Goal: Task Accomplishment & Management: Complete application form

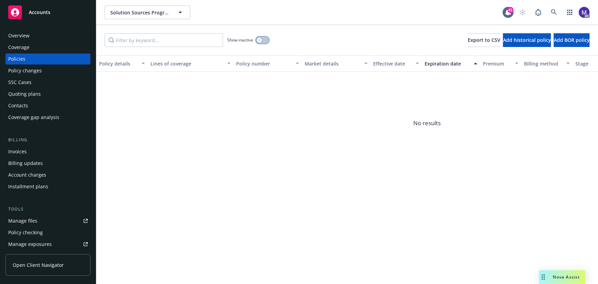
click at [263, 40] on button "button" at bounding box center [262, 40] width 13 height 7
click at [124, 37] on input "Filter by keyword..." at bounding box center [163, 40] width 119 height 14
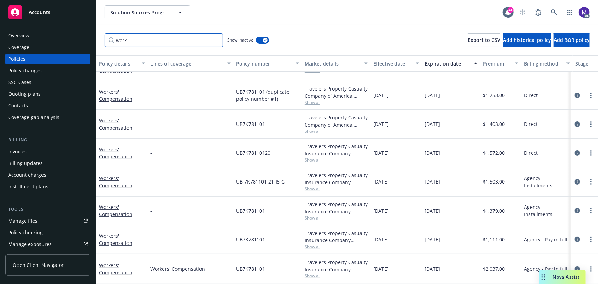
scroll to position [22, 0]
type input "work"
click at [32, 71] on div "Policy changes" at bounding box center [25, 70] width 34 height 11
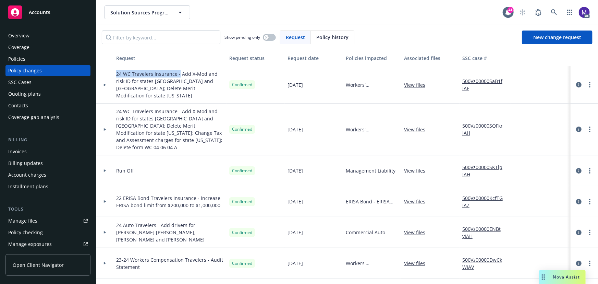
drag, startPoint x: 178, startPoint y: 75, endPoint x: 108, endPoint y: 75, distance: 69.9
click at [108, 75] on div "24 WC Travelers Insurance - Add X-Mod and risk ID for states TX and CO; Delete …" at bounding box center [450, 84] width 709 height 37
copy span "24 WC Travelers Insurance -"
click at [476, 122] on link "500Vz00000SQFkrIAH" at bounding box center [485, 129] width 46 height 14
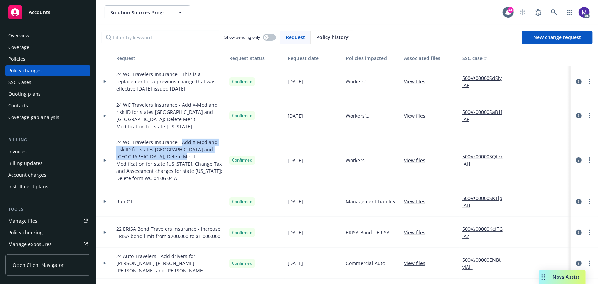
drag, startPoint x: 180, startPoint y: 134, endPoint x: 170, endPoint y: 149, distance: 18.3
click at [170, 149] on span "24 WC Travelers Insurance - Add X-Mod and risk ID for states [GEOGRAPHIC_DATA] …" at bounding box center [170, 159] width 108 height 43
copy span "Add X-Mod and risk ID for states TX and CO; Delete Merit Modification for state…"
click at [111, 87] on div at bounding box center [104, 81] width 17 height 31
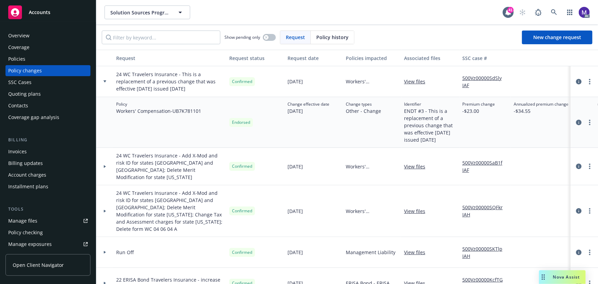
click at [30, 148] on div "Invoices" at bounding box center [47, 151] width 79 height 11
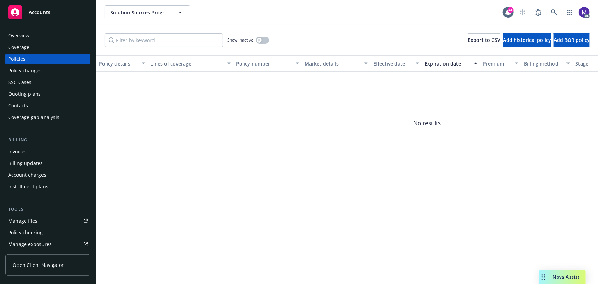
click at [20, 152] on div "Invoices" at bounding box center [17, 151] width 18 height 11
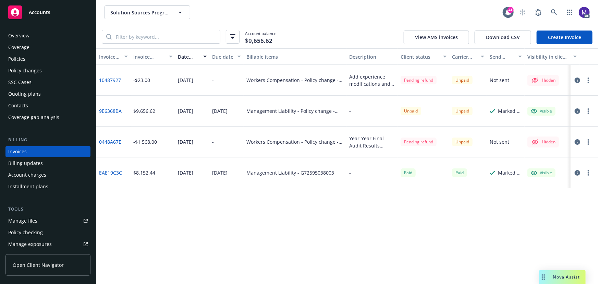
click at [590, 79] on button "button" at bounding box center [588, 80] width 8 height 8
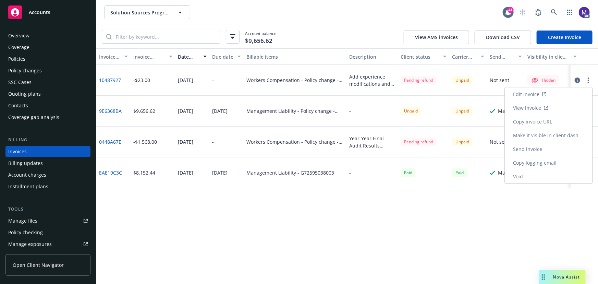
click at [531, 177] on link "Void" at bounding box center [548, 177] width 87 height 14
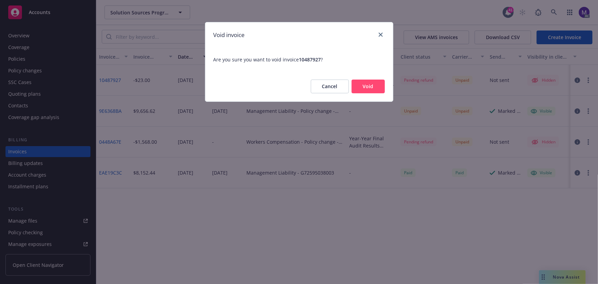
click at [359, 87] on button "Void" at bounding box center [367, 86] width 33 height 14
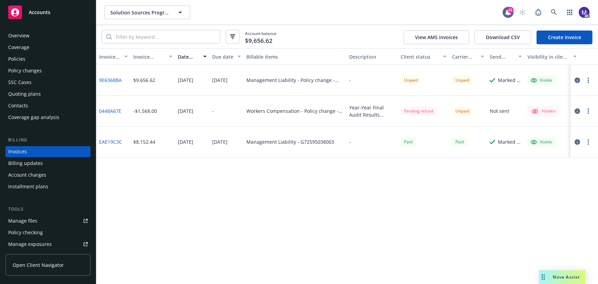
click at [22, 71] on div "Policy changes" at bounding box center [25, 70] width 34 height 11
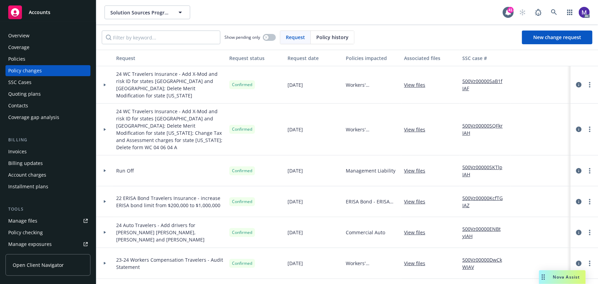
click at [110, 126] on div at bounding box center [104, 129] width 17 height 52
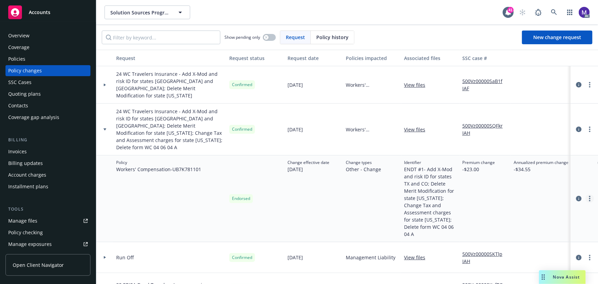
click at [589, 200] on circle "more" at bounding box center [589, 200] width 1 height 1
click at [507, 234] on link "Edit billing info" at bounding box center [529, 236] width 117 height 14
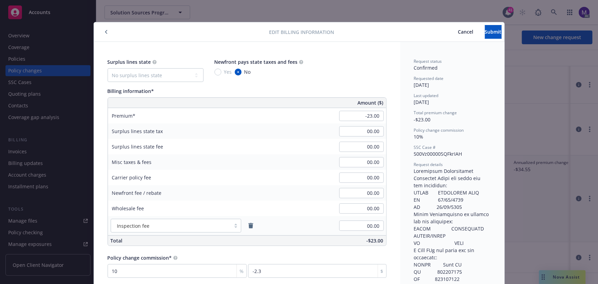
scroll to position [21, 0]
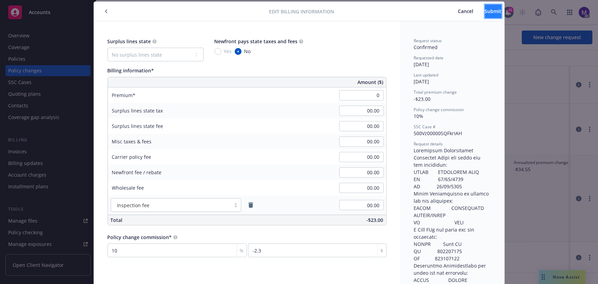
type input "00.00"
type input "0"
click at [485, 17] on button "Submit" at bounding box center [493, 11] width 17 height 14
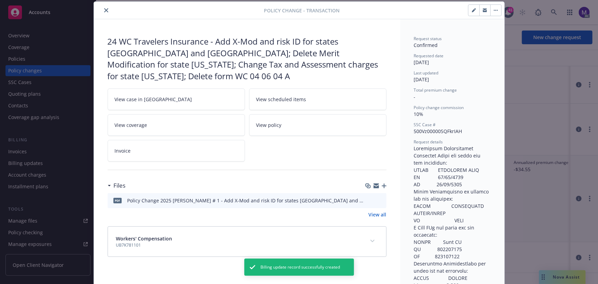
click at [104, 8] on icon "close" at bounding box center [106, 10] width 4 height 4
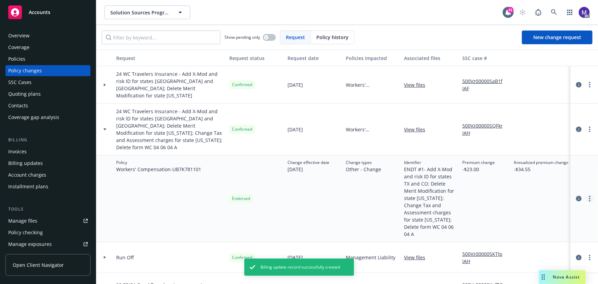
click at [585, 194] on link "more" at bounding box center [589, 198] width 8 height 8
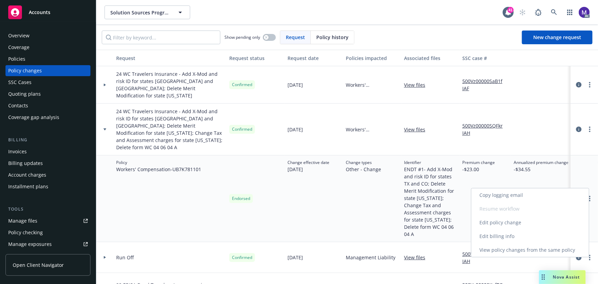
click at [510, 234] on link "Edit billing info" at bounding box center [529, 236] width 117 height 14
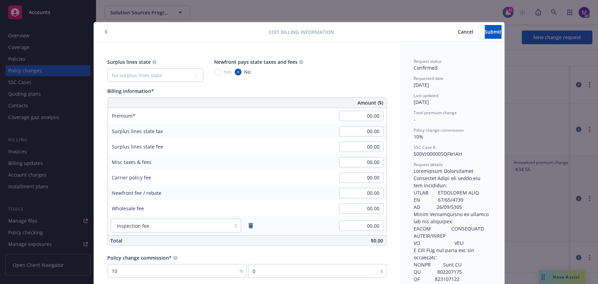
scroll to position [21, 0]
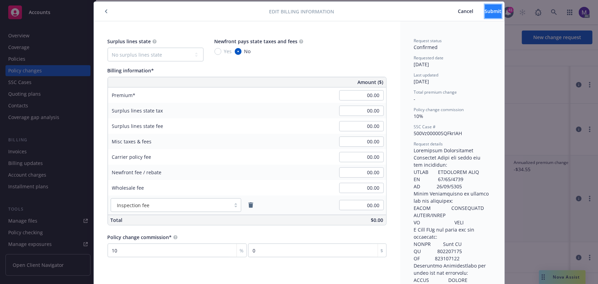
click at [485, 8] on span "Submit" at bounding box center [493, 11] width 17 height 7
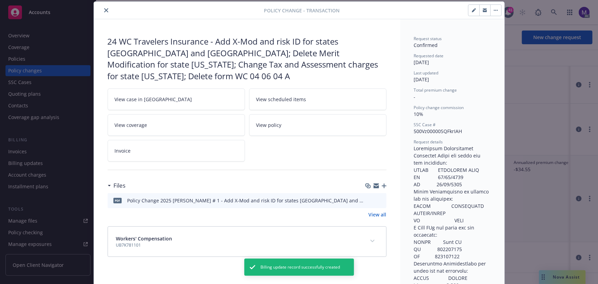
click at [104, 10] on icon "close" at bounding box center [106, 10] width 4 height 4
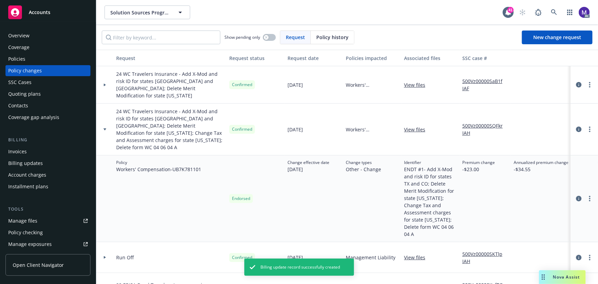
click at [104, 115] on div at bounding box center [104, 129] width 17 height 52
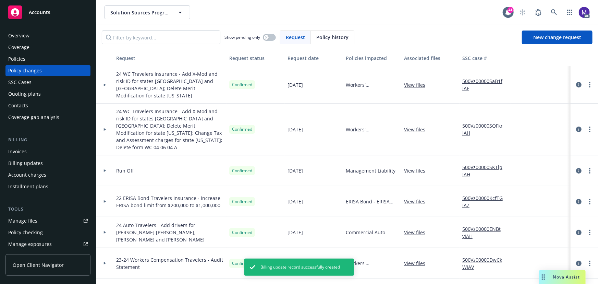
click at [108, 88] on div at bounding box center [104, 84] width 17 height 37
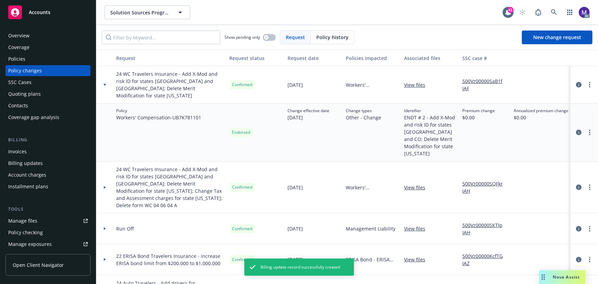
click at [108, 88] on div at bounding box center [104, 84] width 17 height 37
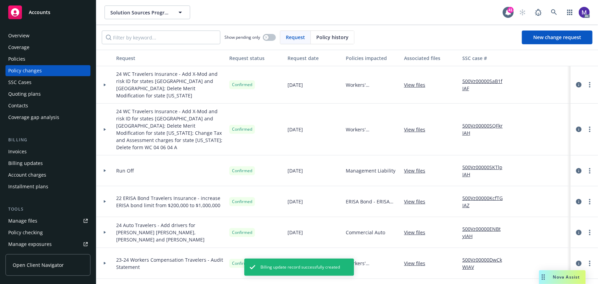
click at [106, 121] on div at bounding box center [104, 129] width 17 height 52
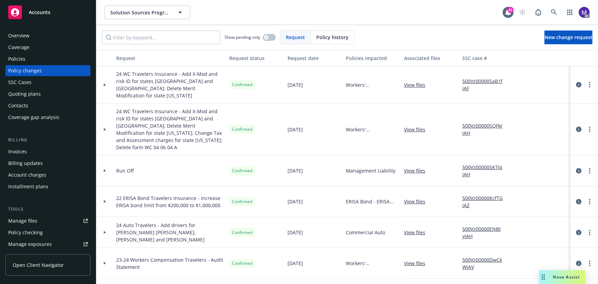
click at [109, 128] on div at bounding box center [104, 129] width 17 height 52
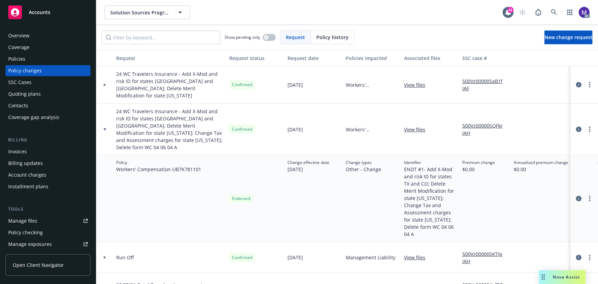
click at [109, 128] on div at bounding box center [104, 129] width 17 height 52
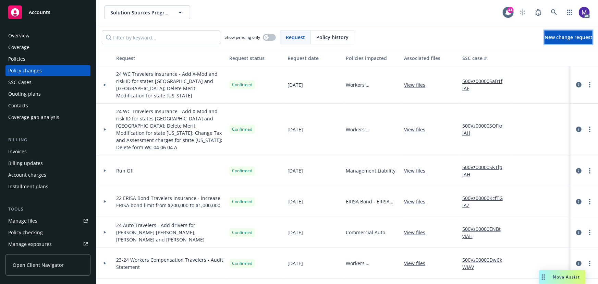
drag, startPoint x: 547, startPoint y: 36, endPoint x: 485, endPoint y: 24, distance: 63.2
click at [547, 36] on span "New change request" at bounding box center [568, 37] width 48 height 7
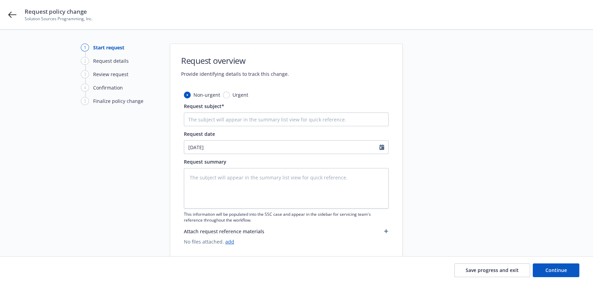
type textarea "x"
click at [211, 118] on input "Request subject*" at bounding box center [286, 119] width 205 height 14
paste input "24 WC Travelers Insurance -"
type input "24 WC Travelers Insurance -"
type textarea "x"
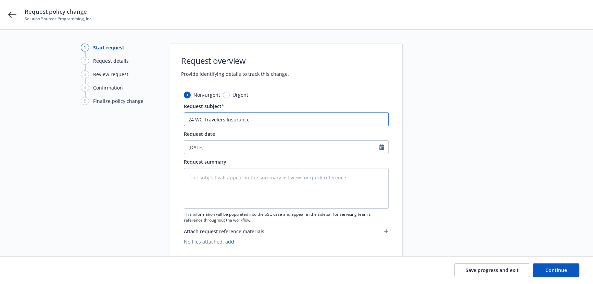
click at [267, 123] on input "24 WC Travelers Insurance -" at bounding box center [286, 119] width 205 height 14
paste input "This is a replacement of a previous change that was effective [DATE] issued [DA…"
type input "24 WC Travelers Insurance -This is a replacement of a previous change that was …"
click at [260, 119] on input "24 WC Travelers Insurance -This is a replacement of a previous change that was …" at bounding box center [286, 119] width 205 height 14
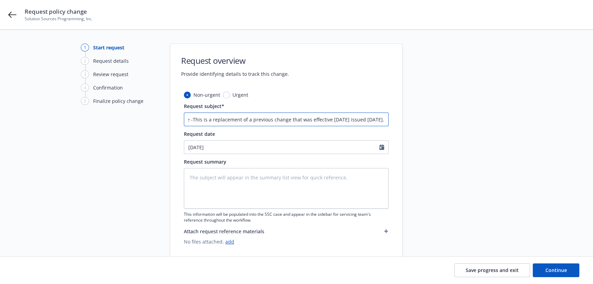
drag, startPoint x: 384, startPoint y: 118, endPoint x: 390, endPoint y: 120, distance: 6.1
click at [385, 118] on input "24 WC Travelers Insurance -This is a replacement of a previous change that was …" at bounding box center [286, 119] width 205 height 14
type textarea "x"
type input "24 WC Travelers Insurance -This is a replacement of a previous change that was …"
type textarea "x"
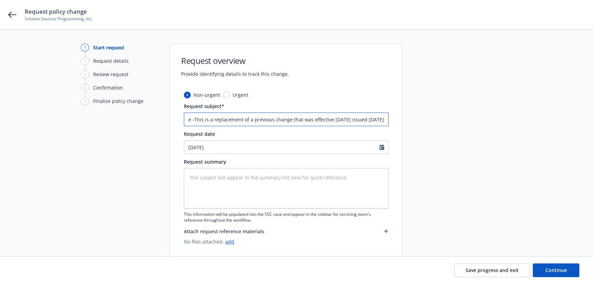
scroll to position [0, 70]
type input "24 WC Travelers Insurance -This is a replacement of a previous change that was …"
click at [227, 182] on textarea at bounding box center [286, 188] width 205 height 40
click at [250, 119] on input "24 WC Travelers Insurance -This is a replacement of a previous change that was …" at bounding box center [286, 119] width 205 height 14
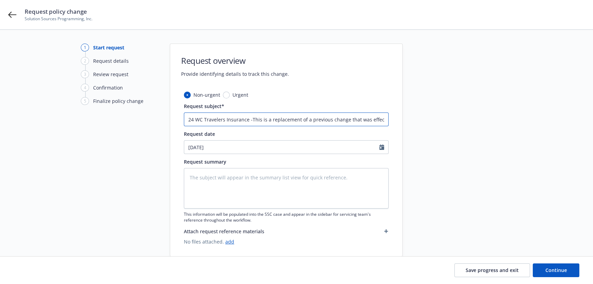
type textarea "x"
type input "24 WC Travelers Insurance - This is a replacement of a previous change that was…"
click at [250, 178] on textarea at bounding box center [286, 188] width 205 height 40
click at [241, 193] on textarea at bounding box center [286, 188] width 205 height 40
paste textarea "This is a replacement of a previous change that was effective 11/30/2024 issued…"
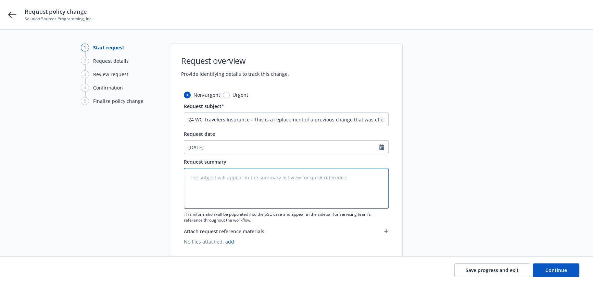
type textarea "This is a replacement of a previous change that was effective 11/30/2024 issued…"
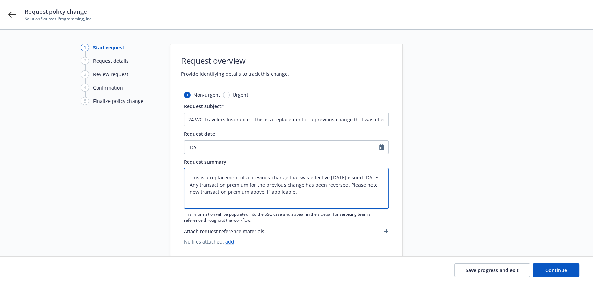
type textarea "x"
type textarea "This is a replacement of a previous change that was effective 11/30/2024 issued…"
click at [329, 191] on textarea "This is a replacement of a previous change that was effective 11/30/2024 issued…" at bounding box center [286, 188] width 205 height 40
type textarea "x"
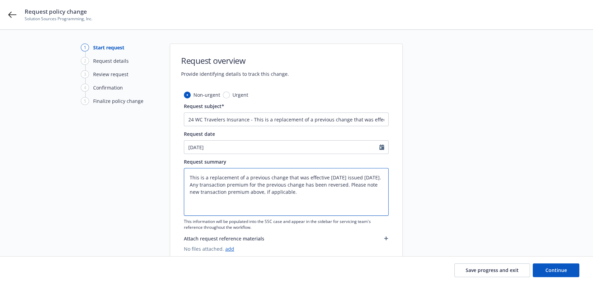
paste textarea "Experience Modification Effective Dates are added for the following: STATE EFFE…"
type textarea "This is a replacement of a previous change that was effective 11/30/2024 issued…"
type textarea "x"
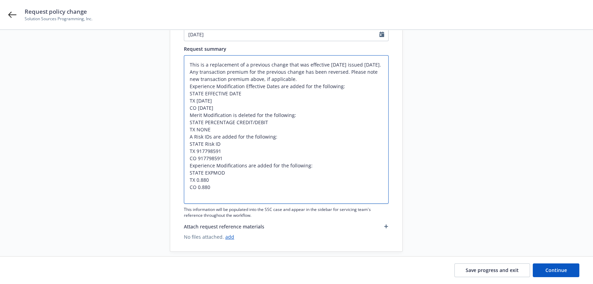
scroll to position [19, 0]
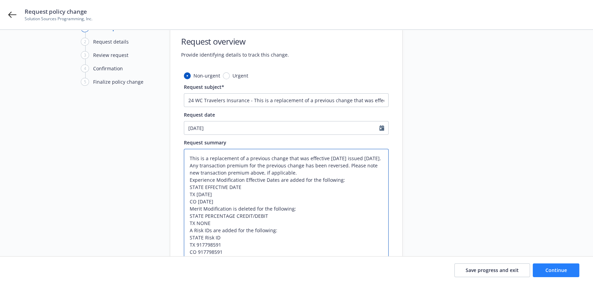
type textarea "This is a replacement of a previous change that was effective 11/30/2024 issued…"
click at [555, 271] on span "Continue" at bounding box center [557, 270] width 22 height 7
type textarea "x"
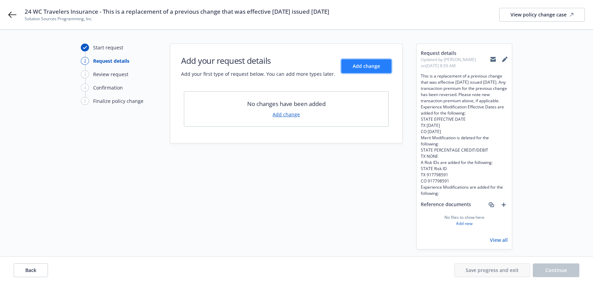
click at [371, 71] on button "Add change" at bounding box center [367, 66] width 50 height 14
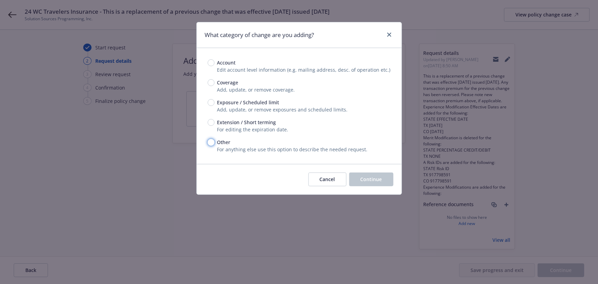
click at [210, 142] on input "Other" at bounding box center [211, 142] width 7 height 7
radio input "true"
click at [384, 177] on button "Continue" at bounding box center [371, 179] width 44 height 14
type textarea "x"
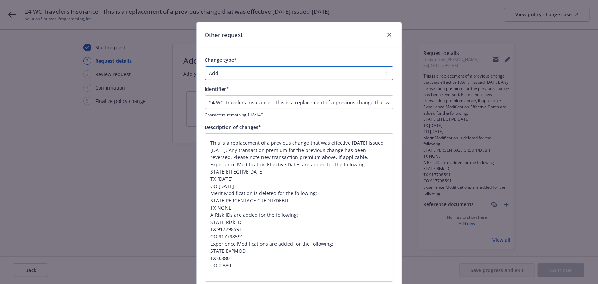
click at [238, 78] on select "Add Audit Change Remove" at bounding box center [299, 73] width 188 height 14
select select "CHANGE"
click at [205, 66] on select "Add Audit Change Remove" at bounding box center [299, 73] width 188 height 14
drag, startPoint x: 269, startPoint y: 103, endPoint x: 32, endPoint y: 71, distance: 238.8
click at [32, 71] on div "Other request Change type* Add Audit Change Remove Identifier* 24 WC Travelers …" at bounding box center [299, 142] width 598 height 284
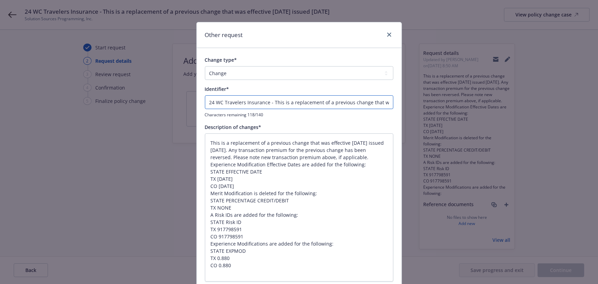
type textarea "x"
type input "E This is a replacement of a previous change that was effective 11/30/2024 issu…"
type textarea "x"
type input "EN This is a replacement of a previous change that was effective 11/30/2024 iss…"
type textarea "x"
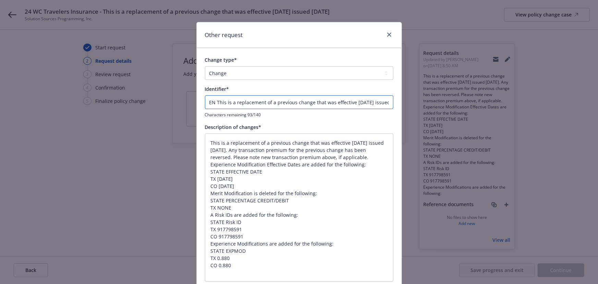
type input "END This is a replacement of a previous change that was effective 11/30/2024 is…"
type textarea "x"
type input "ENDT This is a replacement of a previous change that was effective 11/30/2024 i…"
type textarea "x"
type input "ENDT This is a replacement of a previous change that was effective 11/30/2024 i…"
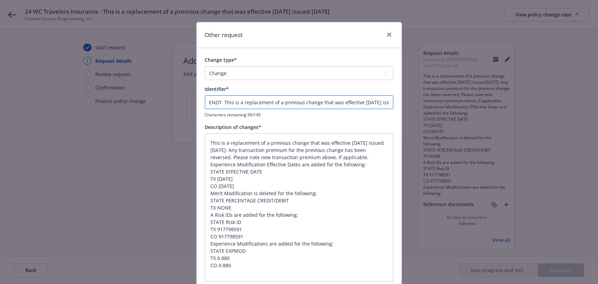
type textarea "x"
type input "ENDT # This is a replacement of a previous change that was effective 11/30/2024…"
type textarea "x"
type input "ENDT #3 This is a replacement of a previous change that was effective 11/30/202…"
type textarea "x"
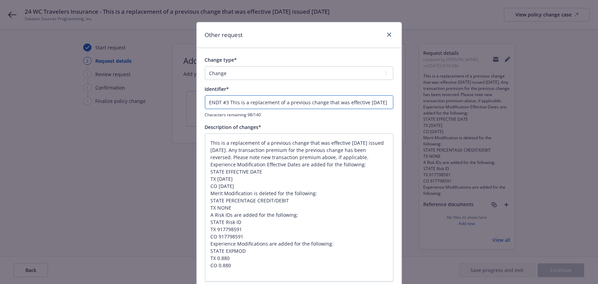
type input "ENDT #3 This is a replacement of a previous change that was effective 11/30/202…"
type textarea "x"
type input "ENDT #3 - This is a replacement of a previous change that was effective 11/30/2…"
type textarea "x"
type input "ENDT #3 - This is a replacement of a previous change that was effective 11/30/2…"
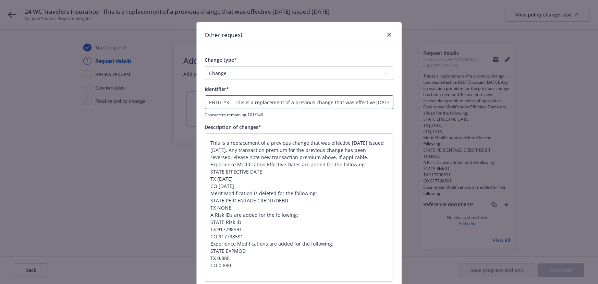
type textarea "x"
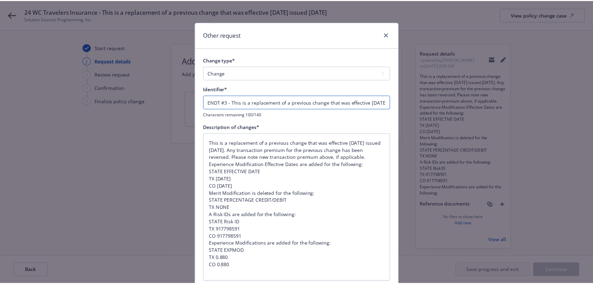
scroll to position [58, 0]
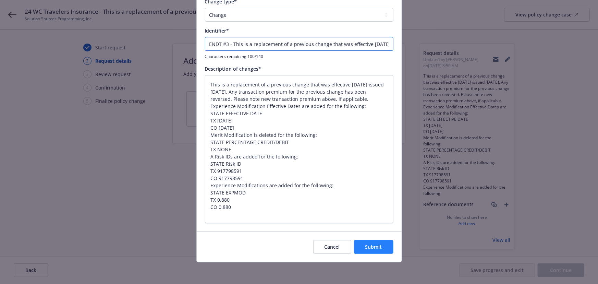
type input "ENDT #3 - This is a replacement of a previous change that was effective 11/30/2…"
click at [360, 242] on button "Submit" at bounding box center [373, 247] width 39 height 14
type textarea "x"
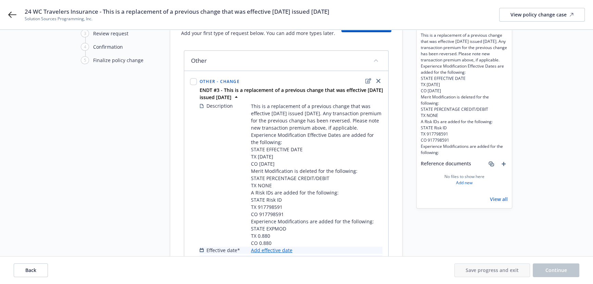
scroll to position [83, 0]
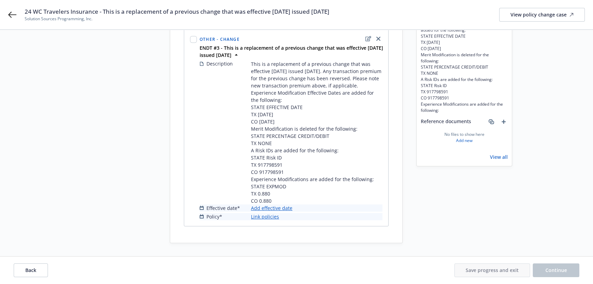
click at [274, 210] on link "Add effective date" at bounding box center [271, 207] width 41 height 7
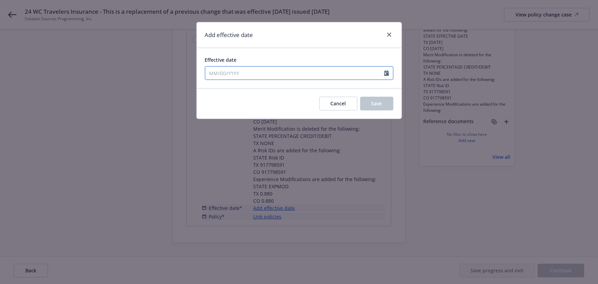
click at [233, 71] on input "Effective date" at bounding box center [294, 72] width 179 height 13
select select "9"
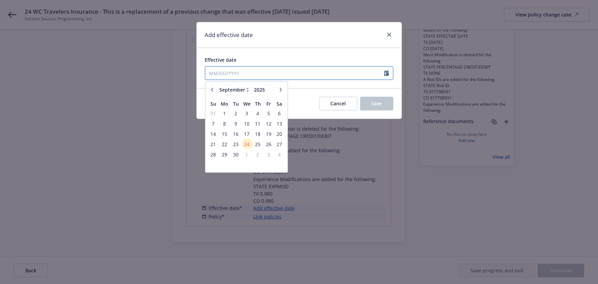
click at [234, 73] on input "Effective date" at bounding box center [294, 72] width 179 height 13
type input "1"
type input "[DATE]"
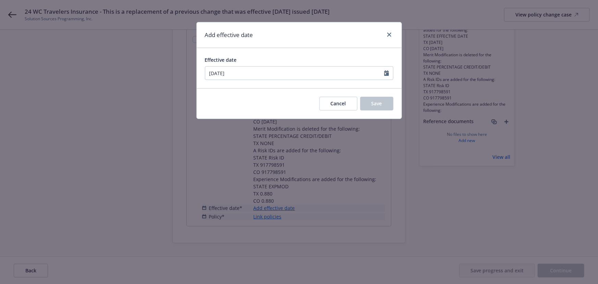
click at [274, 61] on div "Effective date" at bounding box center [299, 59] width 188 height 7
click at [374, 106] on span "Save" at bounding box center [376, 103] width 11 height 7
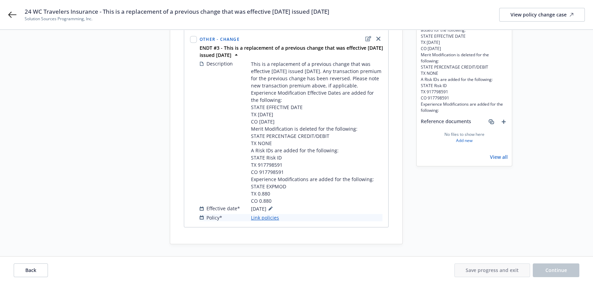
click at [274, 218] on link "Link policies" at bounding box center [265, 217] width 28 height 7
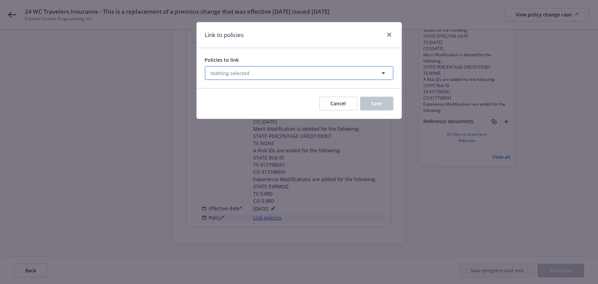
click at [234, 70] on span "Nothing selected" at bounding box center [230, 73] width 39 height 7
click at [344, 92] on select "All Active Upcoming Expired Cancelled" at bounding box center [359, 90] width 39 height 11
select select "EXPIRED"
click at [340, 85] on select "All Active Upcoming Expired Cancelled" at bounding box center [359, 90] width 39 height 11
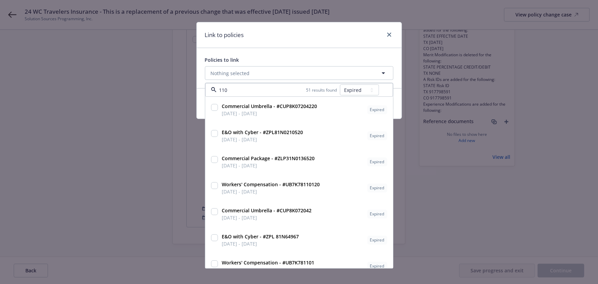
type input "1101"
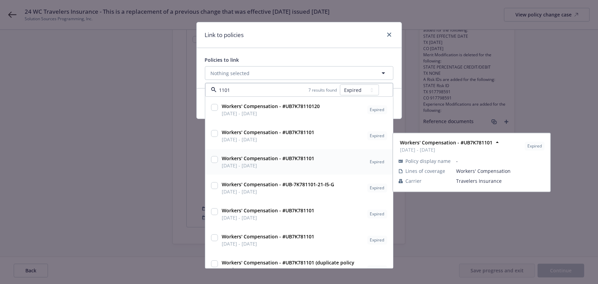
click at [283, 164] on span "07/31/2024 - 07/31/2025" at bounding box center [268, 165] width 92 height 7
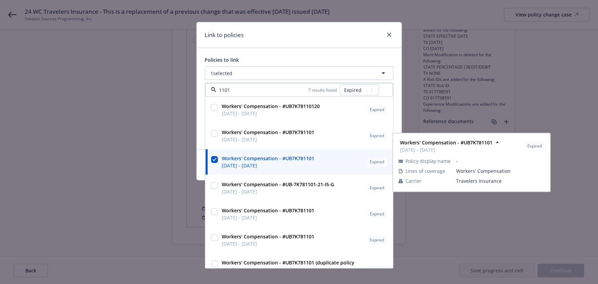
click at [283, 163] on span "07/31/2024 - 07/31/2025" at bounding box center [268, 165] width 92 height 7
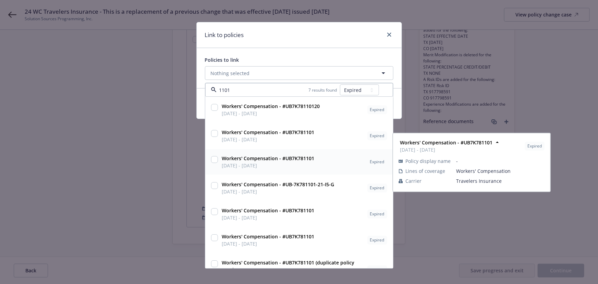
click at [283, 163] on span "07/31/2024 - 07/31/2025" at bounding box center [268, 165] width 92 height 7
checkbox input "true"
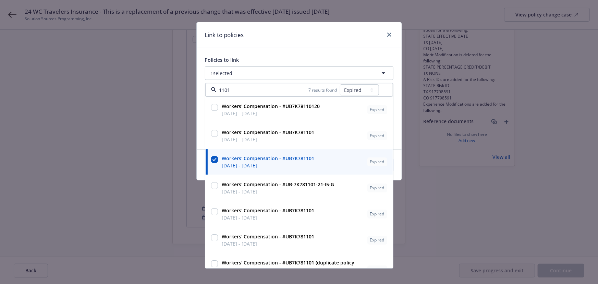
type input "1101"
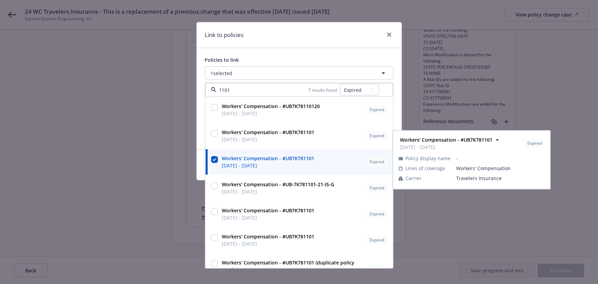
click at [314, 25] on div "Link to policies" at bounding box center [299, 35] width 205 height 26
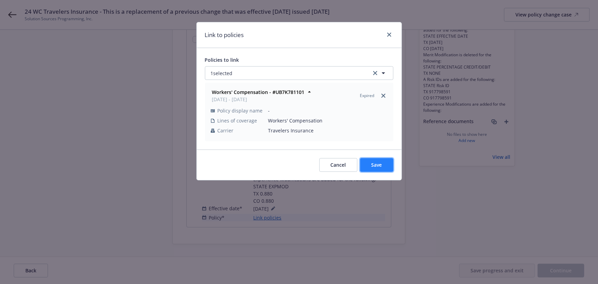
click at [373, 164] on span "Save" at bounding box center [376, 164] width 11 height 7
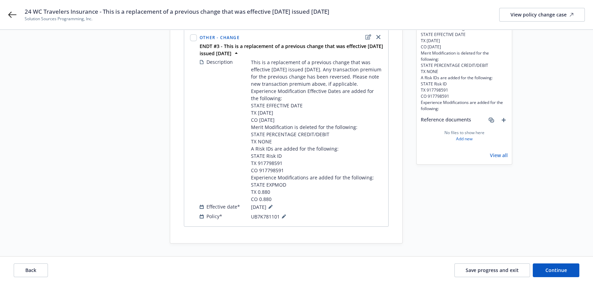
scroll to position [85, 0]
click at [554, 270] on span "Continue" at bounding box center [557, 270] width 22 height 7
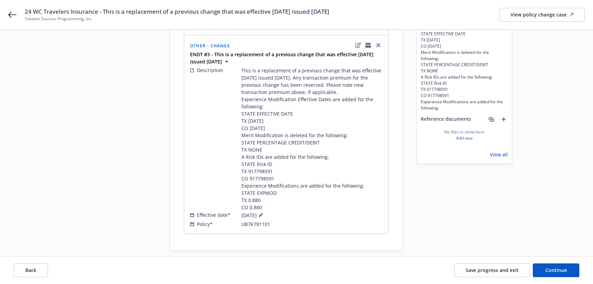
drag, startPoint x: 359, startPoint y: 12, endPoint x: 103, endPoint y: 13, distance: 255.9
click at [103, 13] on div "24 WC Travelers Insurance - This is a replacement of a previous change that was…" at bounding box center [305, 15] width 560 height 14
copy span "This is a replacement of a previous change that was effective 11/30/2024 issued…"
click at [562, 276] on button "Continue" at bounding box center [556, 270] width 47 height 14
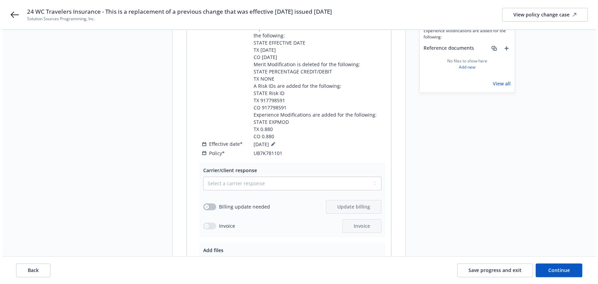
scroll to position [187, 0]
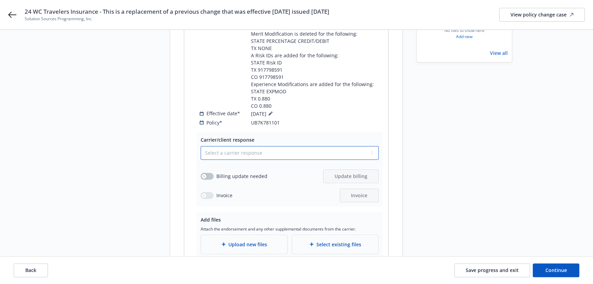
click at [231, 146] on select "Select a carrier response Accepted Accepted with revision No endorsement needed…" at bounding box center [290, 153] width 178 height 14
select select "ACCEPTED"
click at [201, 146] on select "Select a carrier response Accepted Accepted with revision No endorsement needed…" at bounding box center [290, 153] width 178 height 14
click at [208, 173] on button "button" at bounding box center [207, 176] width 13 height 7
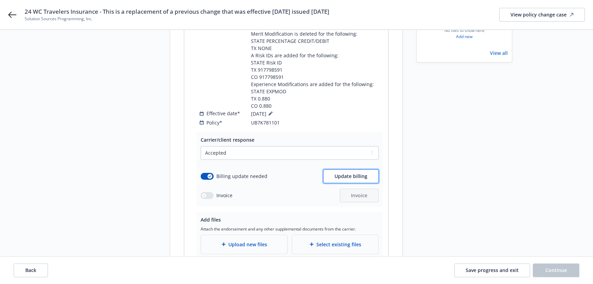
click at [355, 174] on button "Update billing" at bounding box center [350, 176] width 55 height 14
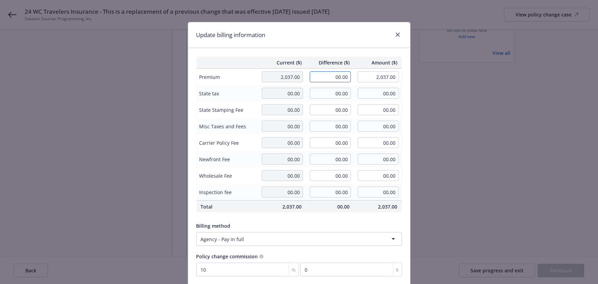
click at [332, 79] on input "00.00" at bounding box center [330, 76] width 41 height 11
type input "-23.00"
type input "2,014.00"
type input "-2.3"
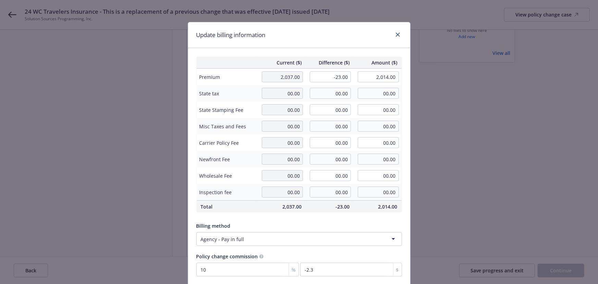
click at [329, 54] on div "Current ($) Difference ($) Amount ($) Premium 2,037.00 -23.00 2,014.00 State ta…" at bounding box center [299, 166] width 222 height 236
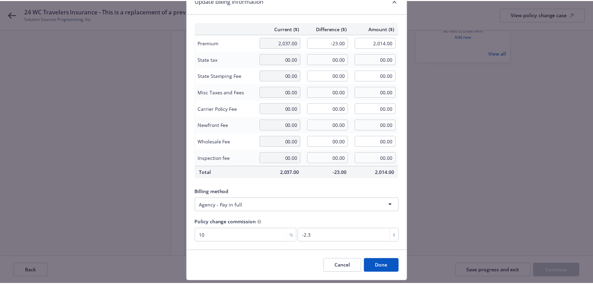
scroll to position [53, 0]
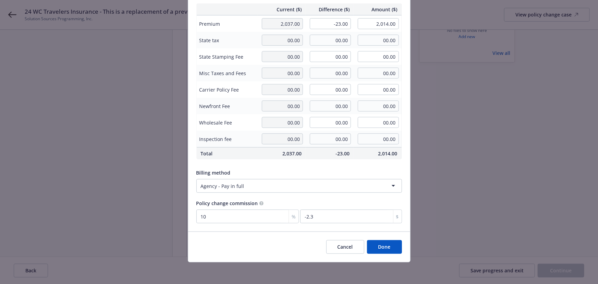
click at [384, 247] on button "Done" at bounding box center [384, 247] width 35 height 14
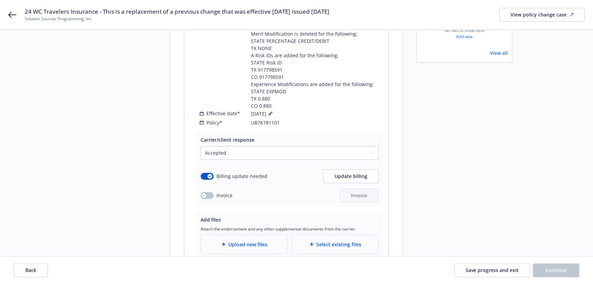
click at [254, 240] on span "Upload new files" at bounding box center [247, 243] width 39 height 7
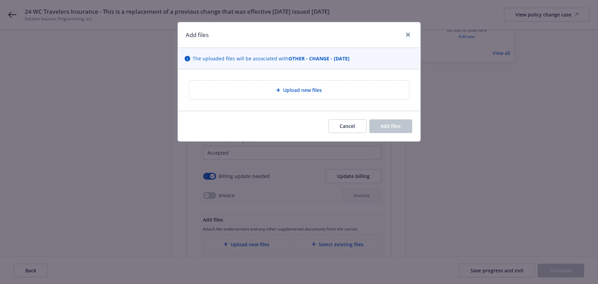
click at [313, 86] on span "Upload new files" at bounding box center [302, 89] width 39 height 7
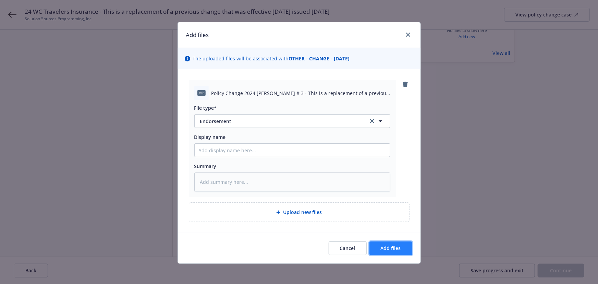
click at [393, 245] on span "Add files" at bounding box center [391, 248] width 20 height 7
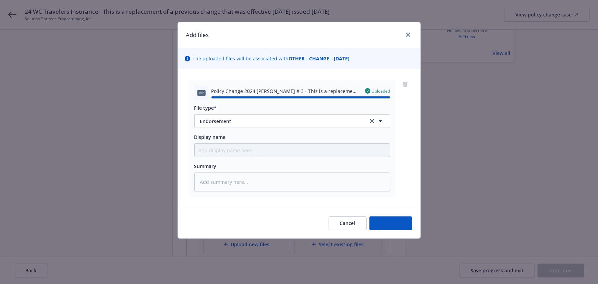
type textarea "x"
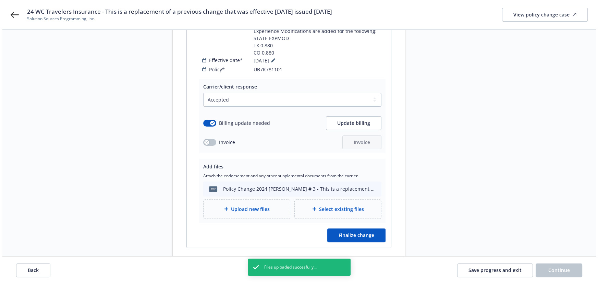
scroll to position [254, 0]
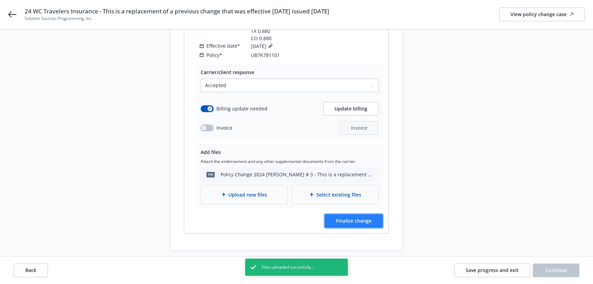
click at [349, 217] on span "Finalize change" at bounding box center [354, 220] width 36 height 7
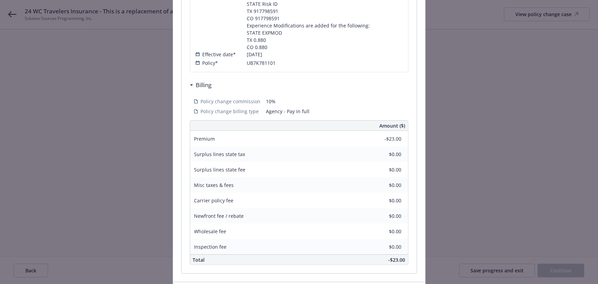
scroll to position [315, 0]
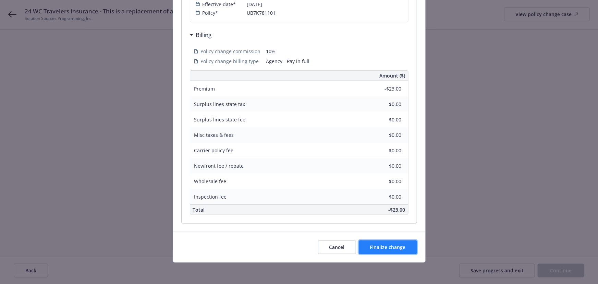
click at [377, 245] on span "Finalize change" at bounding box center [388, 247] width 36 height 7
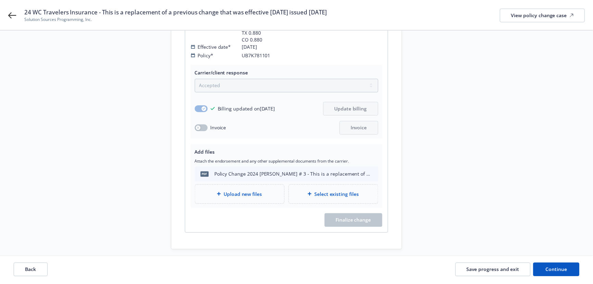
scroll to position [254, 0]
click at [554, 271] on span "Continue" at bounding box center [557, 270] width 22 height 7
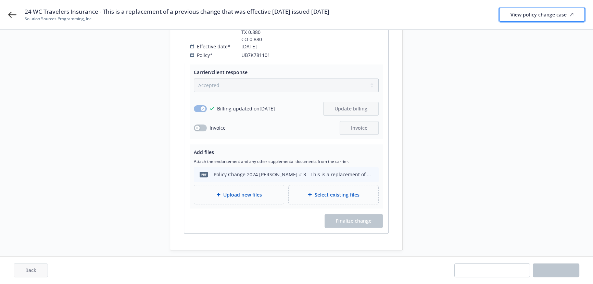
click at [528, 18] on div "View policy change case" at bounding box center [542, 14] width 63 height 13
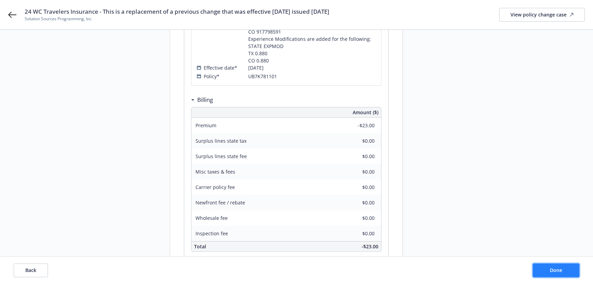
click at [543, 265] on button "Done" at bounding box center [556, 270] width 47 height 14
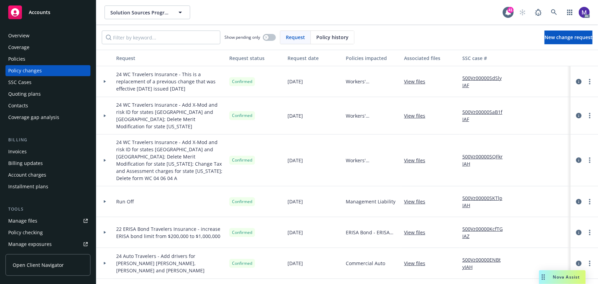
click at [105, 87] on div at bounding box center [104, 81] width 17 height 31
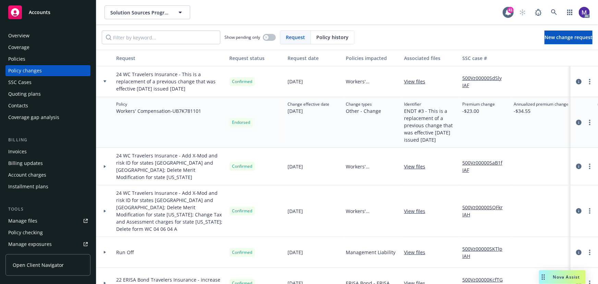
click at [110, 210] on div at bounding box center [105, 211] width 12 height 2
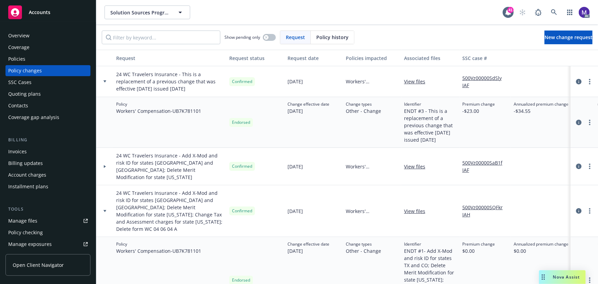
click at [17, 156] on div "Invoices" at bounding box center [17, 151] width 18 height 11
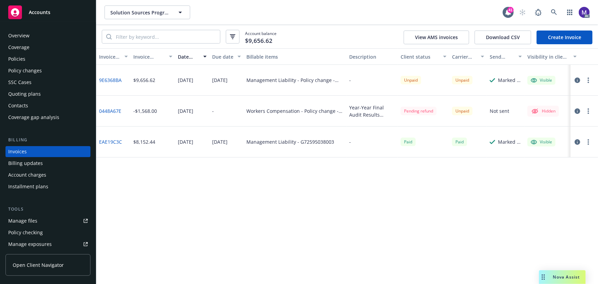
click at [546, 37] on link "Create Invoice" at bounding box center [564, 37] width 56 height 14
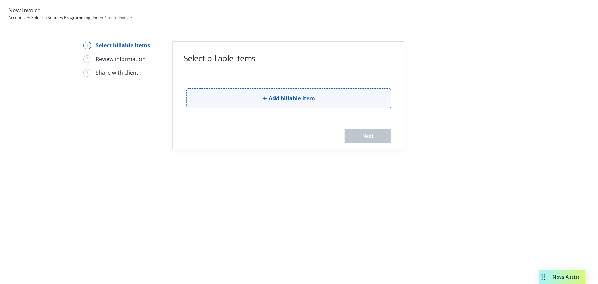
click at [284, 104] on button "Add billable item" at bounding box center [288, 98] width 205 height 20
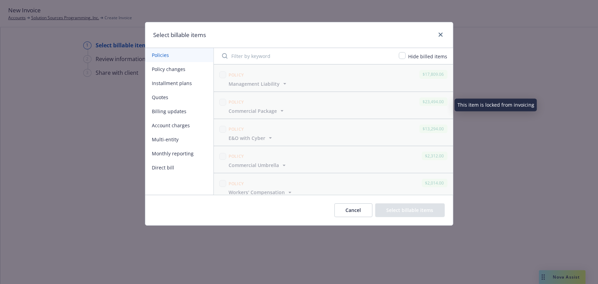
click at [175, 71] on button "Policy changes" at bounding box center [179, 69] width 68 height 14
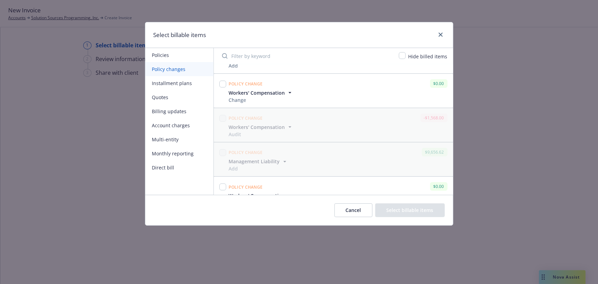
scroll to position [75, 0]
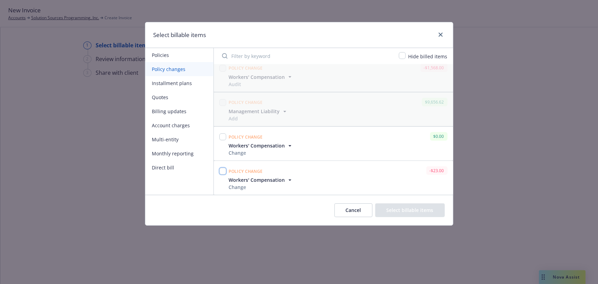
click at [225, 171] on input "checkbox" at bounding box center [222, 171] width 7 height 7
checkbox input "true"
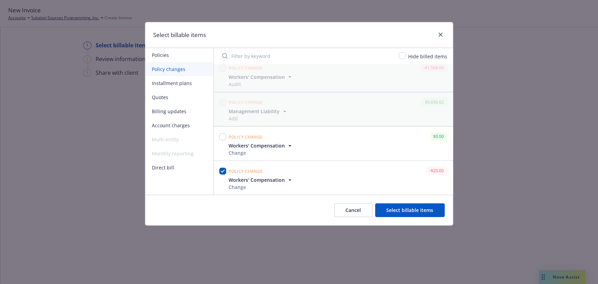
click at [399, 209] on button "Select billable items" at bounding box center [410, 210] width 70 height 14
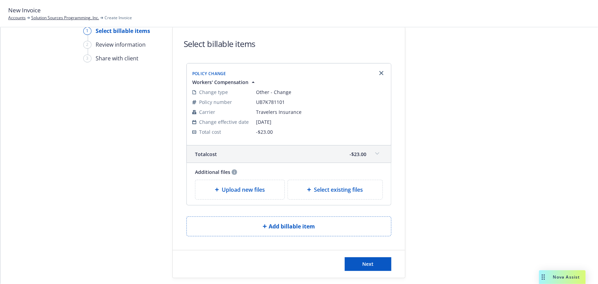
scroll to position [22, 0]
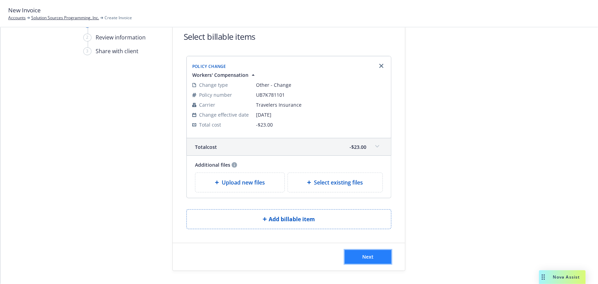
click at [367, 259] on span "Next" at bounding box center [367, 256] width 11 height 7
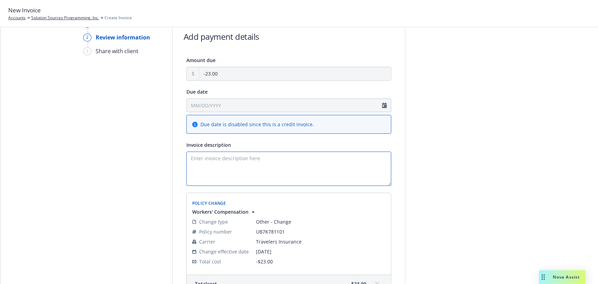
click at [223, 157] on textarea "Invoice description" at bounding box center [288, 168] width 205 height 34
click at [213, 165] on textarea "Invoice description" at bounding box center [288, 168] width 205 height 34
paste textarea "This is a replacement of a previous change that was effective [DATE] issued [DA…"
click at [225, 170] on textarea "This is a replacement of a previous change that was effective [DATE] issued [DA…" at bounding box center [288, 168] width 205 height 34
paste textarea "Add X-Mod and risk ID for states TX and CO; Delete Merit Modification for state…"
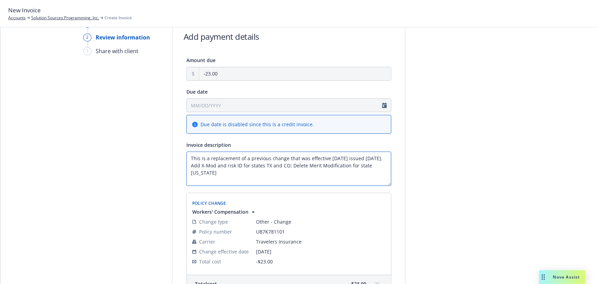
drag, startPoint x: 237, startPoint y: 173, endPoint x: 238, endPoint y: 168, distance: 5.2
click at [237, 173] on textarea "This is a replacement of a previous change that was effective 11/30/2024 issued…" at bounding box center [288, 168] width 205 height 34
drag, startPoint x: 240, startPoint y: 166, endPoint x: 226, endPoint y: 165, distance: 13.7
click at [226, 165] on textarea "This is a replacement of a previous change that was effective 11/30/2024 issued…" at bounding box center [288, 168] width 205 height 34
paste textarea "Experience Modifications"
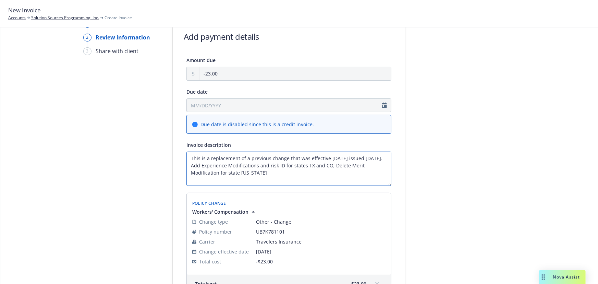
click at [191, 171] on textarea "This is a replacement of a previous change that was effective 11/30/2024 issued…" at bounding box center [288, 168] width 205 height 34
click at [259, 167] on textarea "This is a replacement of a previous change that was effective 11/30/2024 issued…" at bounding box center [288, 168] width 205 height 34
click at [257, 172] on textarea "This is a replacement of a previous change that was effective 11/30/2024 issued…" at bounding box center [288, 168] width 205 height 34
click at [216, 167] on textarea "This is a replacement of a previous change that was effective 11/30/2024 issued…" at bounding box center [288, 168] width 205 height 34
type textarea "This is a replacement of a previous change that was effective 11/30/2024 issued…"
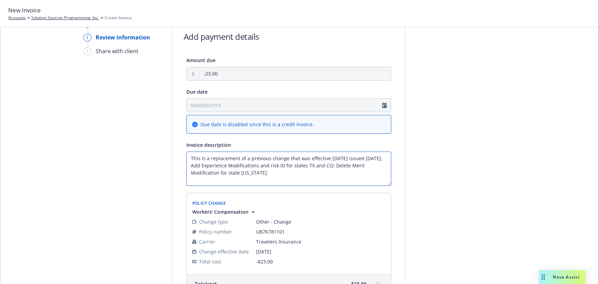
click at [218, 165] on textarea "This is a replacement of a previous change that was effective 11/30/2024 issued…" at bounding box center [288, 168] width 205 height 34
drag, startPoint x: 252, startPoint y: 171, endPoint x: 182, endPoint y: 150, distance: 73.2
click at [182, 150] on div "Amount due -23.00 Due date Due date is disabled since this is a credit invoice.…" at bounding box center [289, 195] width 232 height 279
click at [280, 168] on textarea "This is a replacement of a previous change that was effective 11/30/2024 issued…" at bounding box center [288, 168] width 205 height 34
drag, startPoint x: 271, startPoint y: 174, endPoint x: 189, endPoint y: 157, distance: 83.6
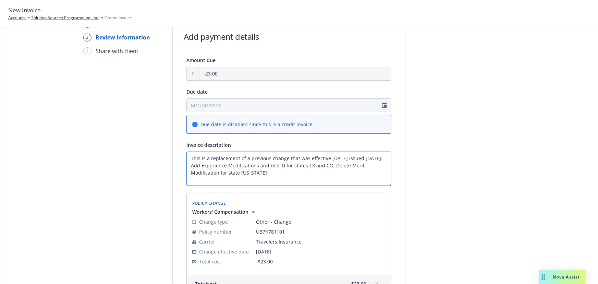
click at [188, 155] on textarea "This is a replacement of a previous change that was effective 11/30/2024 issued…" at bounding box center [288, 168] width 205 height 34
click at [240, 163] on textarea "This is a replacement of a previous change that was effective 11/30/2024 issued…" at bounding box center [288, 168] width 205 height 34
drag, startPoint x: 207, startPoint y: 158, endPoint x: 364, endPoint y: 175, distance: 158.2
click at [364, 175] on textarea "This is a replacement of a previous change that was effective 11/30/2024 issued…" at bounding box center [288, 168] width 205 height 34
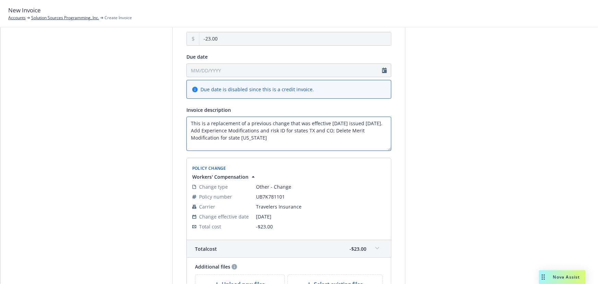
scroll to position [84, 0]
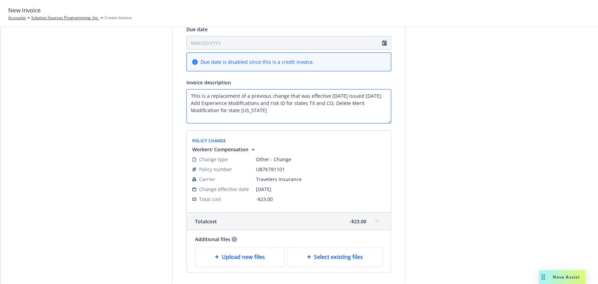
click at [215, 102] on textarea "This is a replacement of a previous change that was effective [DATE] issued [DA…" at bounding box center [288, 106] width 205 height 34
click at [225, 103] on textarea "This is a replacement of a previous change that was effective [DATE] issued [DA…" at bounding box center [288, 106] width 205 height 34
click at [255, 114] on textarea "This is a replacement of a previous change that was effective [DATE] issued [DA…" at bounding box center [288, 106] width 205 height 34
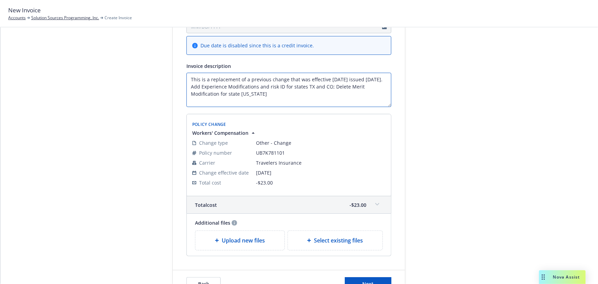
scroll to position [127, 0]
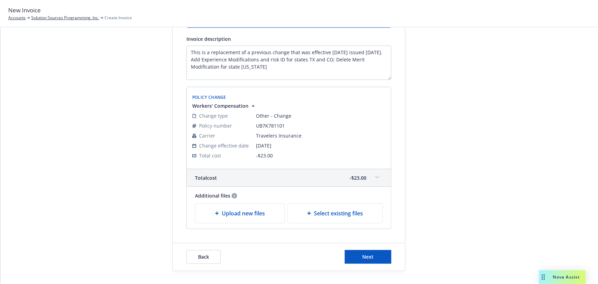
click at [353, 247] on div "Back Next" at bounding box center [289, 256] width 232 height 27
click at [355, 250] on button "Next" at bounding box center [368, 257] width 47 height 14
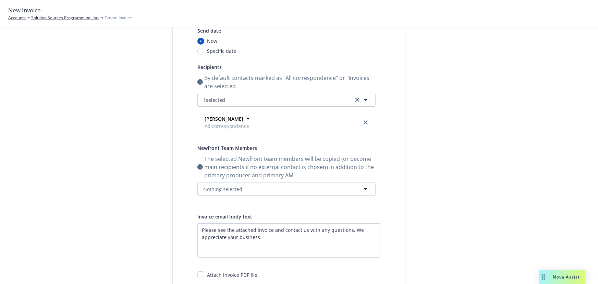
scroll to position [3, 0]
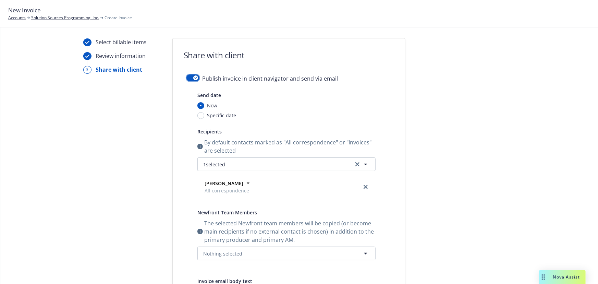
click at [193, 76] on div "button" at bounding box center [195, 77] width 5 height 5
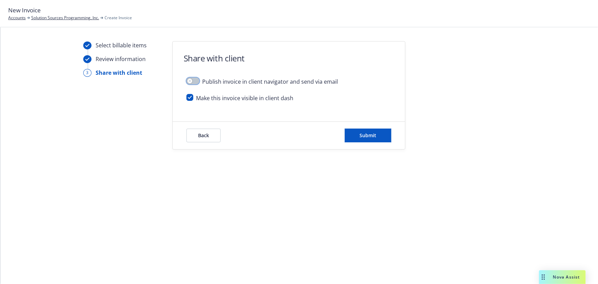
scroll to position [0, 0]
click at [190, 96] on input "checkbox" at bounding box center [189, 97] width 7 height 7
checkbox input "false"
click at [368, 137] on span "Submit" at bounding box center [368, 135] width 17 height 7
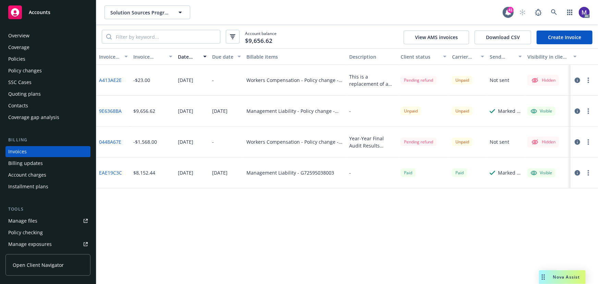
click at [579, 80] on icon "button" at bounding box center [576, 79] width 5 height 5
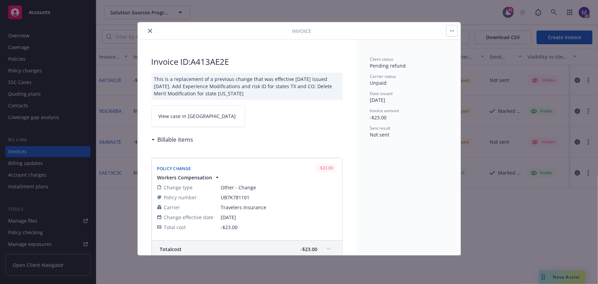
click at [173, 114] on span "View case in [GEOGRAPHIC_DATA]" at bounding box center [197, 115] width 77 height 7
